Goal: Check status: Check status

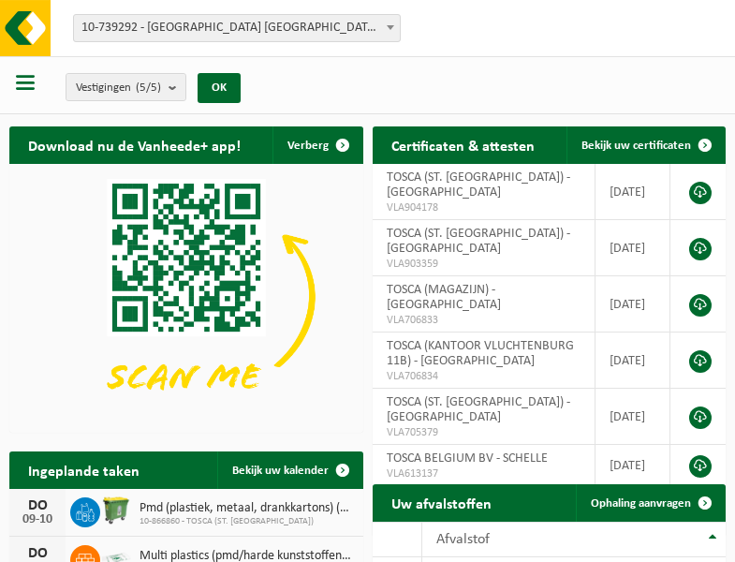
click at [391, 27] on b at bounding box center [390, 27] width 7 height 5
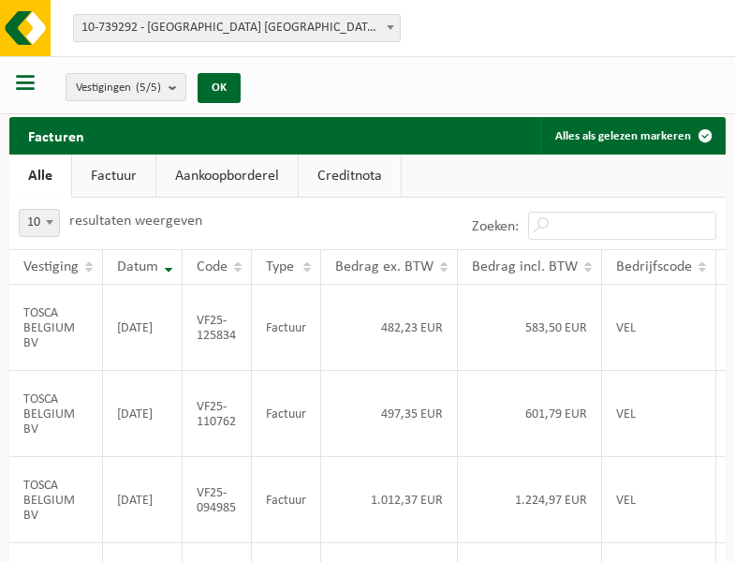
click at [391, 27] on b at bounding box center [390, 27] width 7 height 5
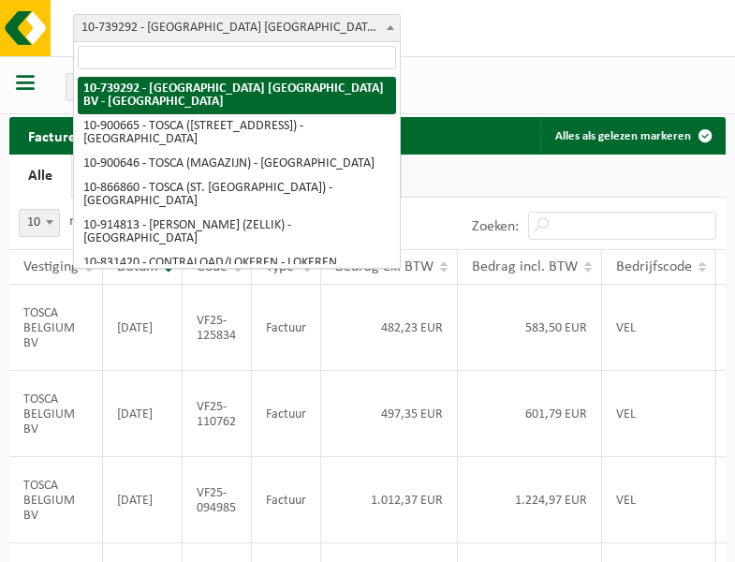
select select "119212"
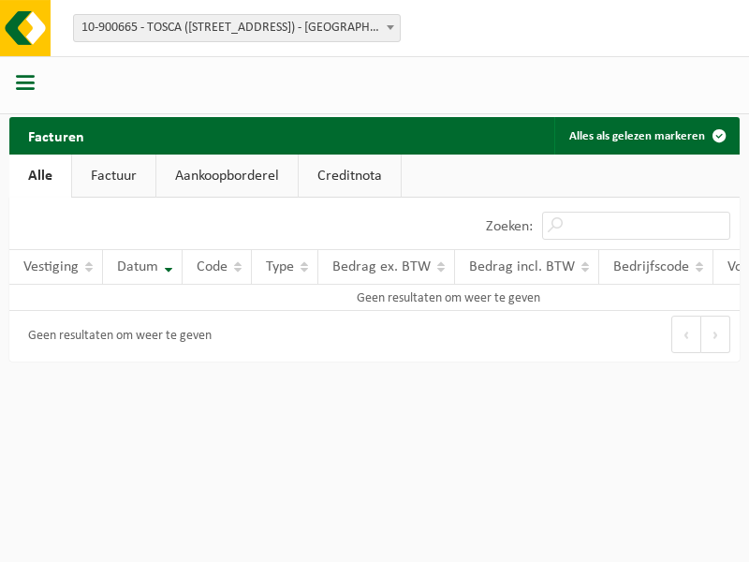
click at [391, 27] on b at bounding box center [390, 27] width 7 height 5
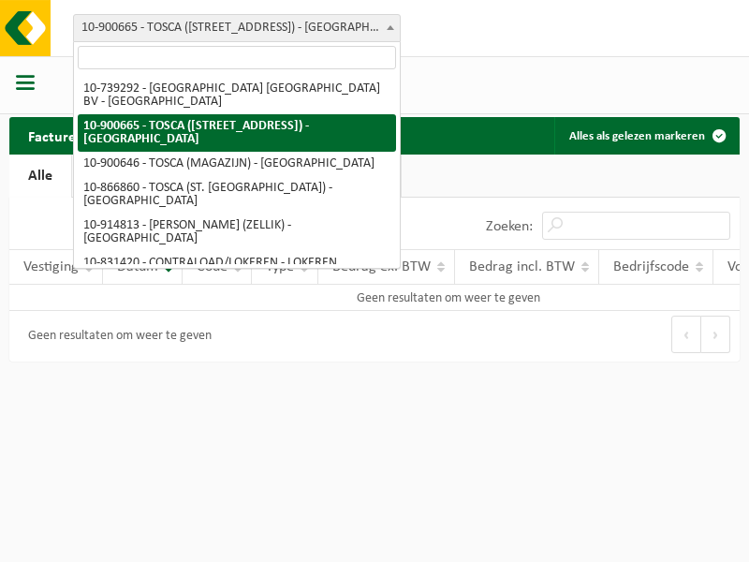
select select "119209"
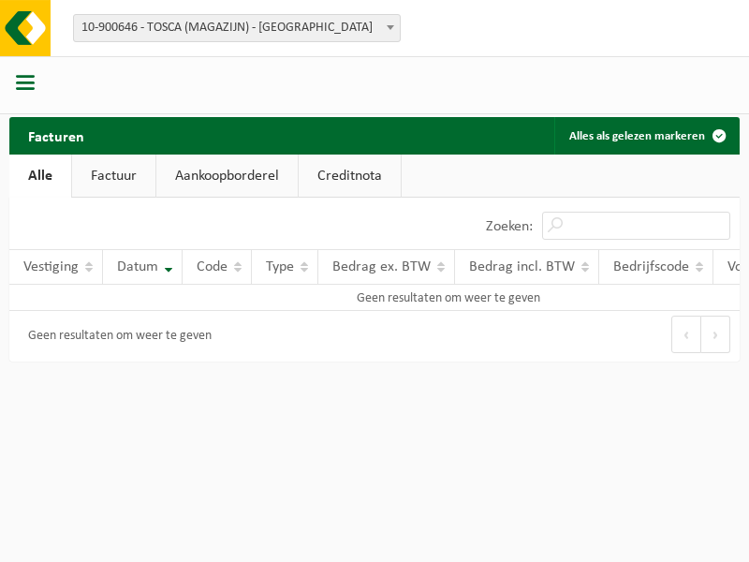
click at [391, 27] on b at bounding box center [390, 27] width 7 height 5
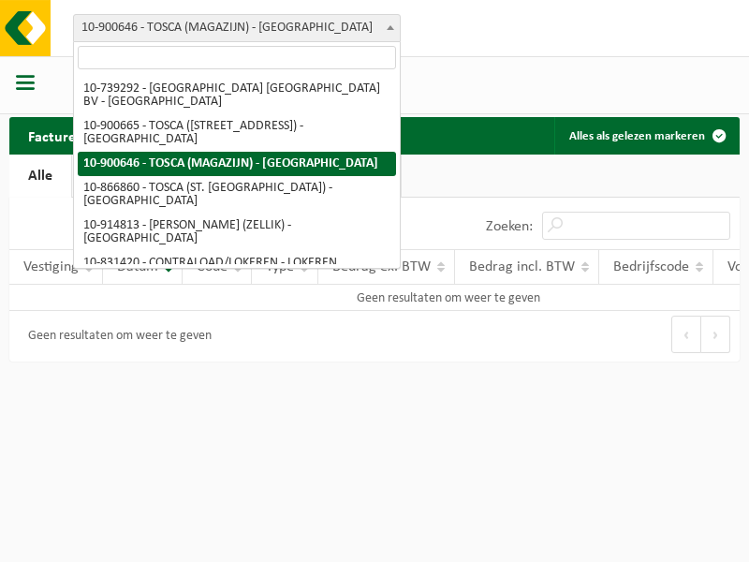
select select "103057"
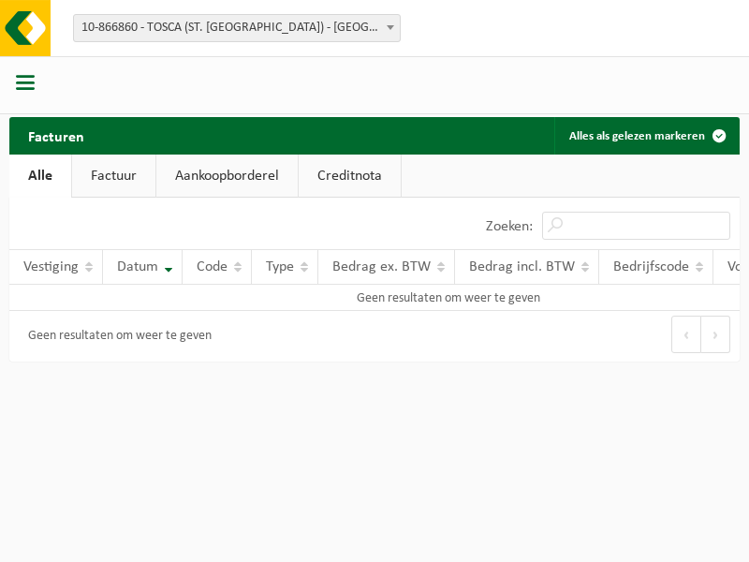
click at [391, 27] on b at bounding box center [390, 27] width 7 height 5
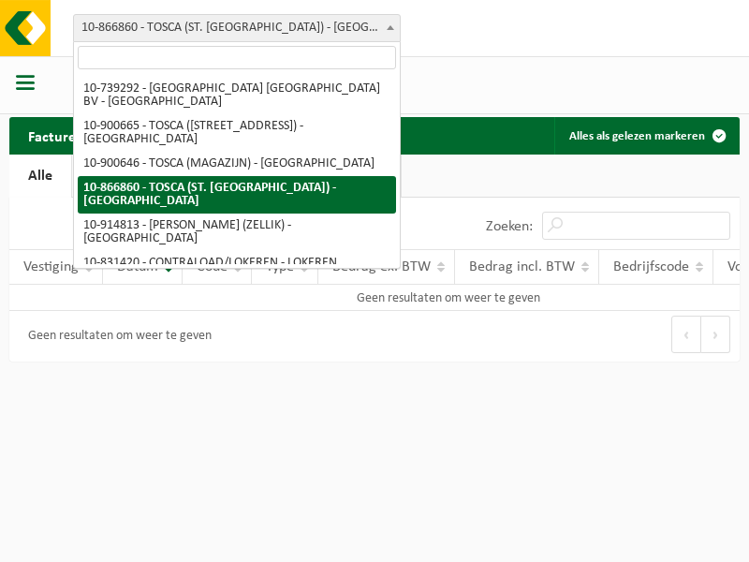
select select "126716"
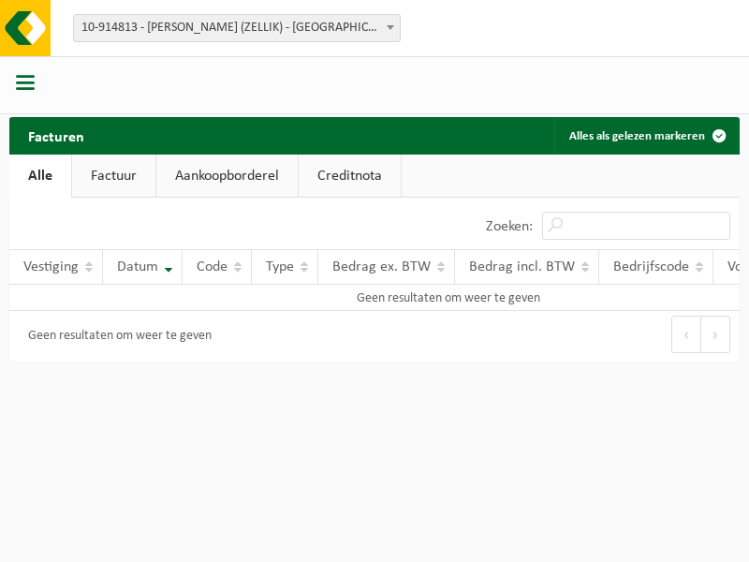
click at [391, 27] on b at bounding box center [390, 27] width 7 height 5
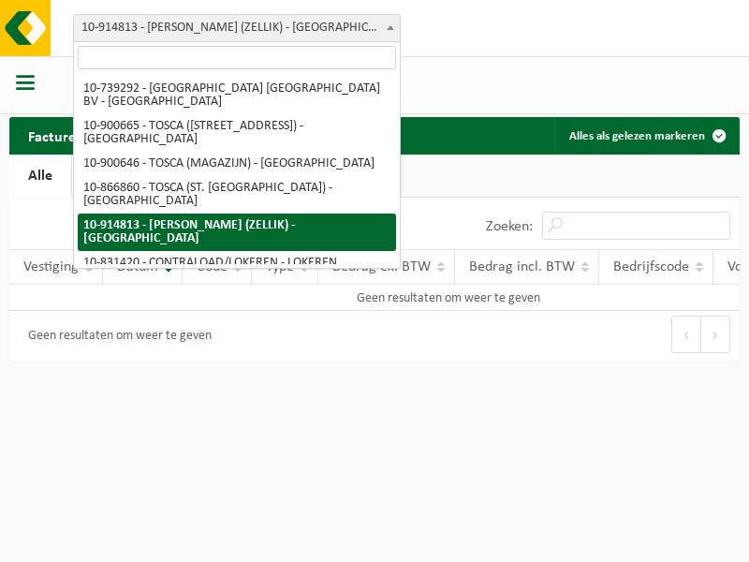
select select "88625"
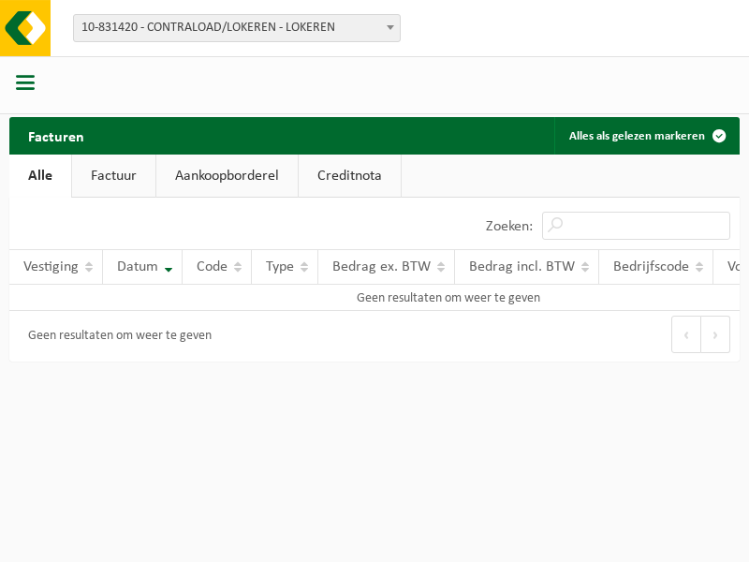
click at [391, 27] on b at bounding box center [390, 27] width 7 height 5
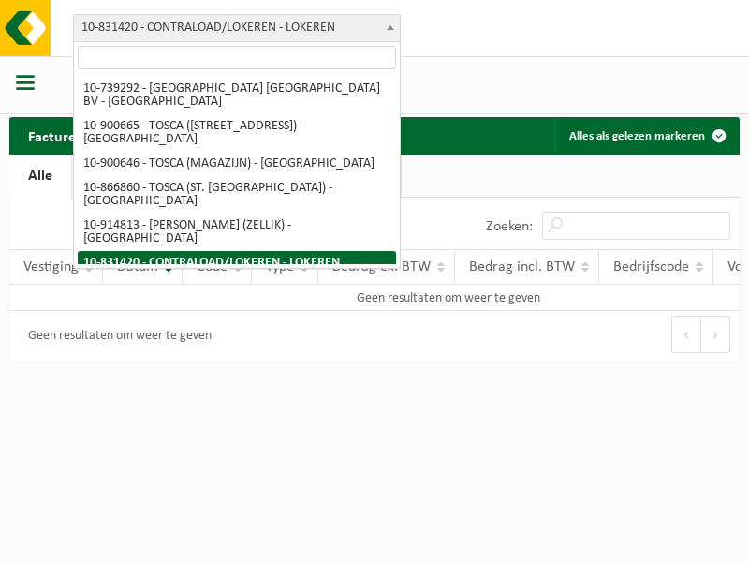
select select "99558"
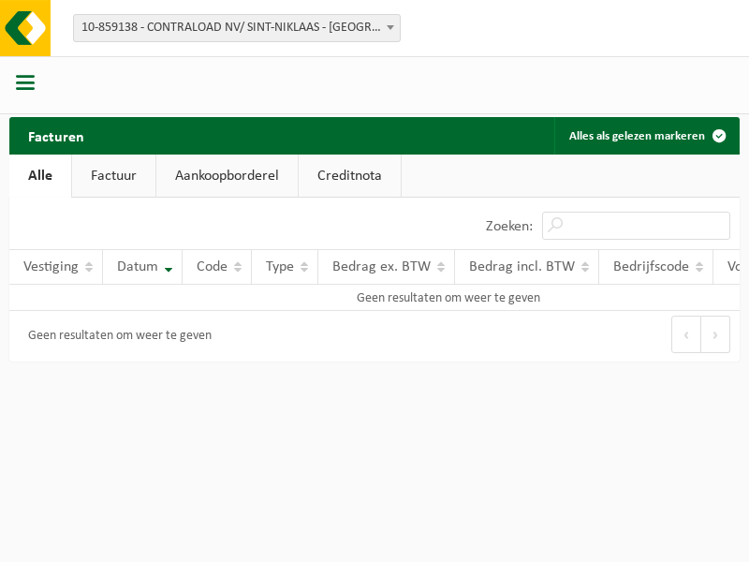
click at [391, 27] on b at bounding box center [390, 27] width 7 height 5
